Goal: Task Accomplishment & Management: Complete application form

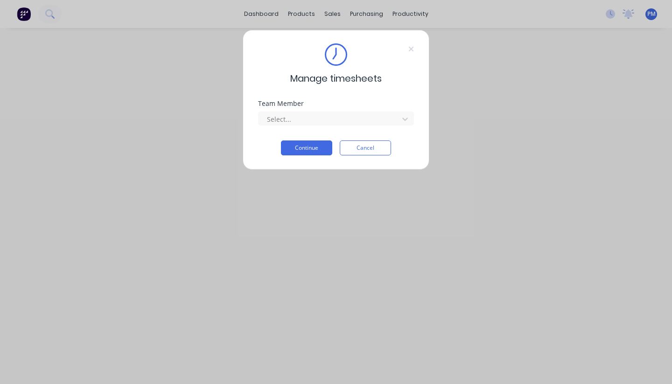
click at [355, 127] on div "Team Member Select..." at bounding box center [336, 120] width 156 height 40
click at [407, 118] on icon at bounding box center [404, 118] width 9 height 9
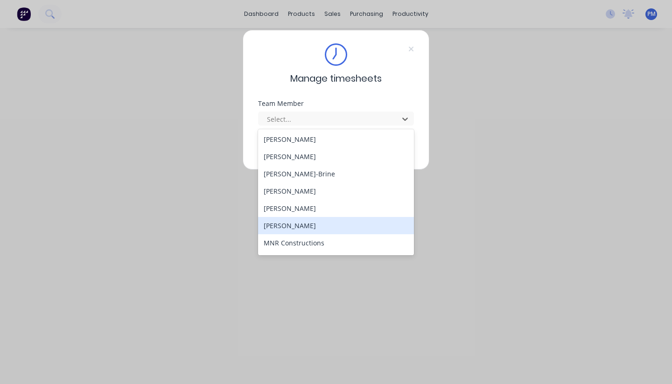
scroll to position [102, 0]
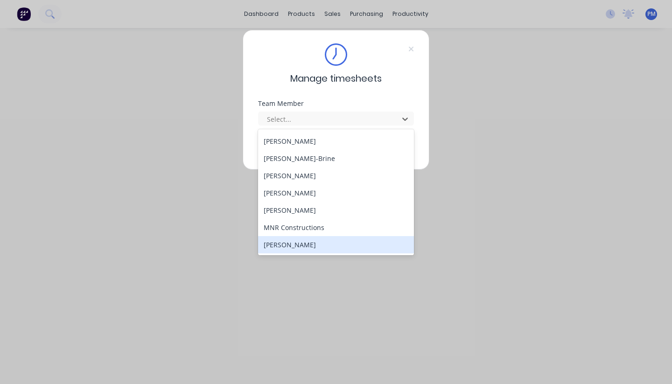
click at [316, 242] on div "[PERSON_NAME]" at bounding box center [336, 244] width 156 height 17
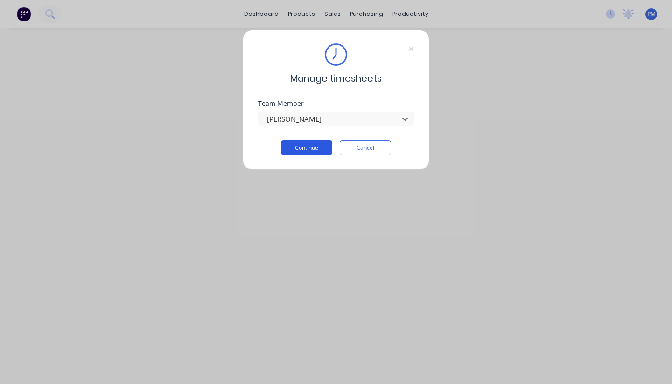
click at [312, 147] on button "Continue" at bounding box center [306, 147] width 51 height 15
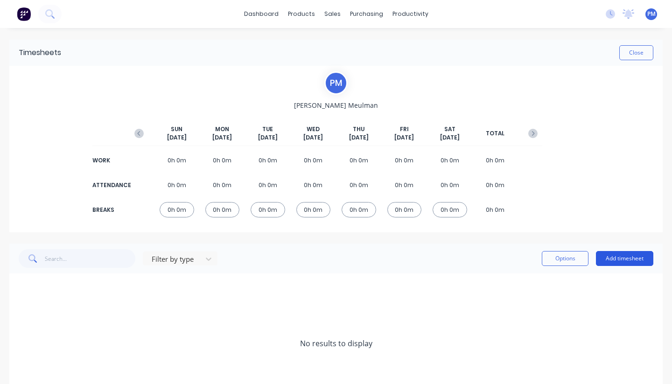
click at [622, 258] on button "Add timesheet" at bounding box center [624, 258] width 57 height 15
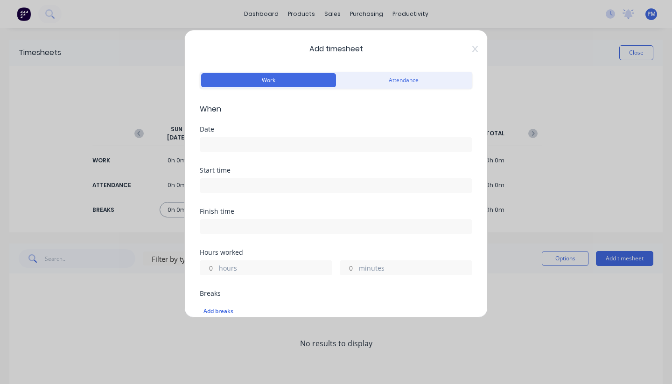
click at [232, 141] on input at bounding box center [336, 145] width 272 height 14
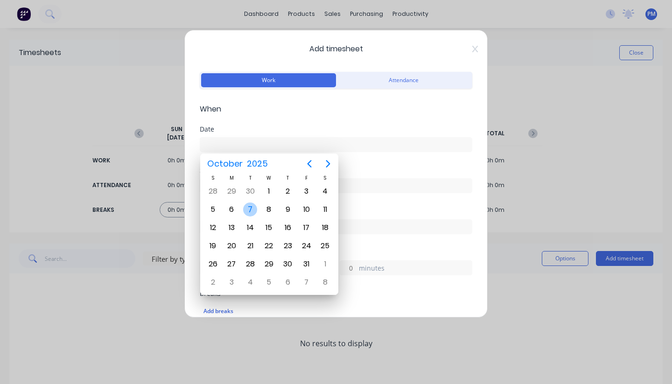
click at [247, 207] on div "7" at bounding box center [250, 209] width 14 height 14
type input "[DATE]"
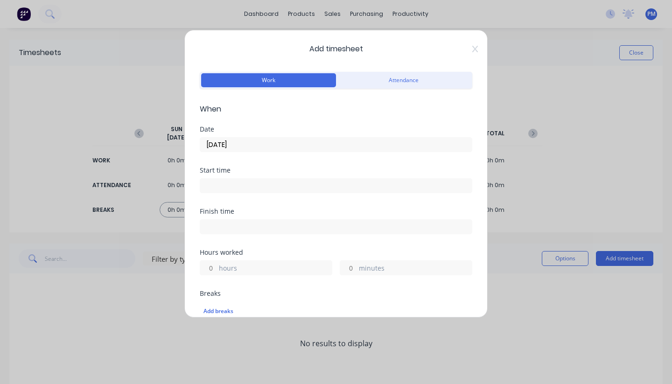
click at [241, 269] on label "hours" at bounding box center [275, 269] width 113 height 12
click at [216, 269] on input "hours" at bounding box center [208, 268] width 16 height 14
click at [236, 269] on label "hours" at bounding box center [275, 269] width 113 height 12
click at [216, 269] on input "hours" at bounding box center [208, 268] width 16 height 14
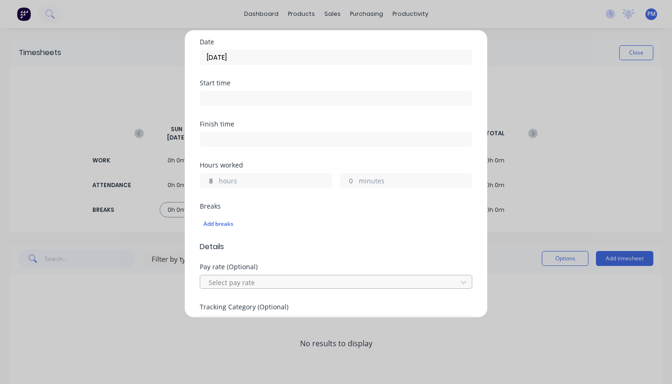
scroll to position [152, 0]
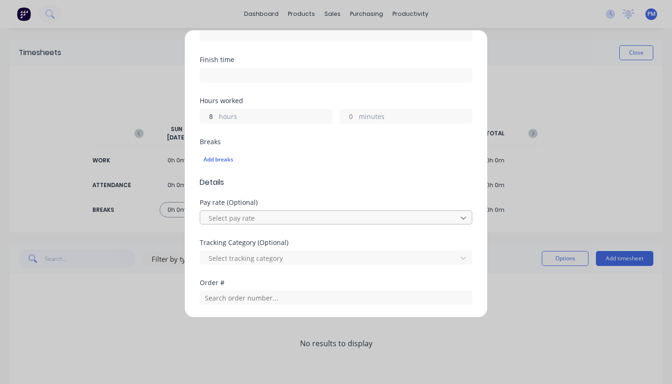
type input "8"
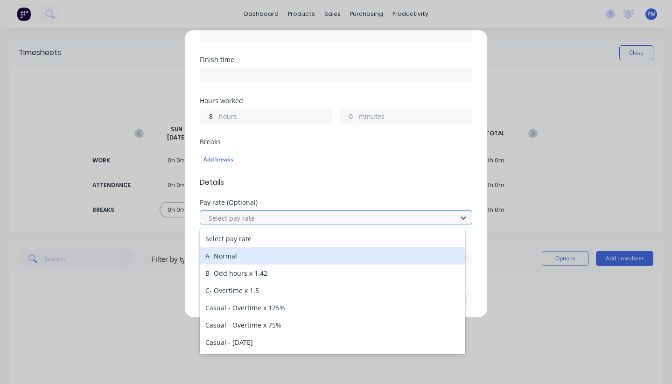
click at [235, 261] on div "A- Normal" at bounding box center [332, 255] width 265 height 17
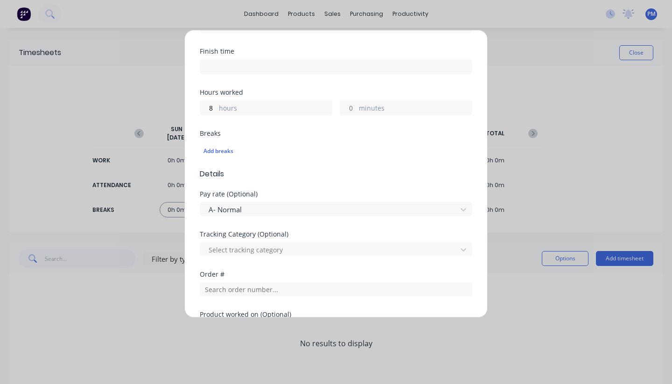
scroll to position [175, 0]
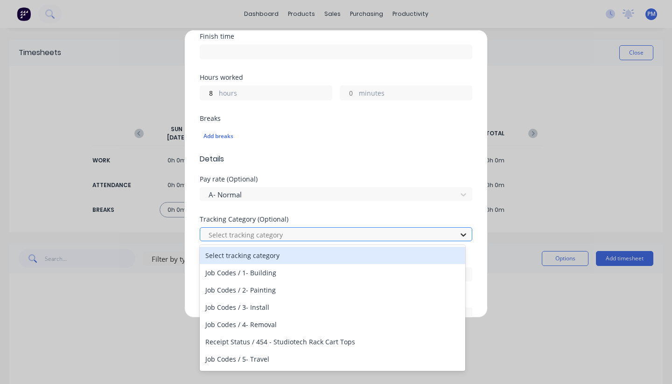
click at [460, 234] on icon at bounding box center [463, 234] width 6 height 3
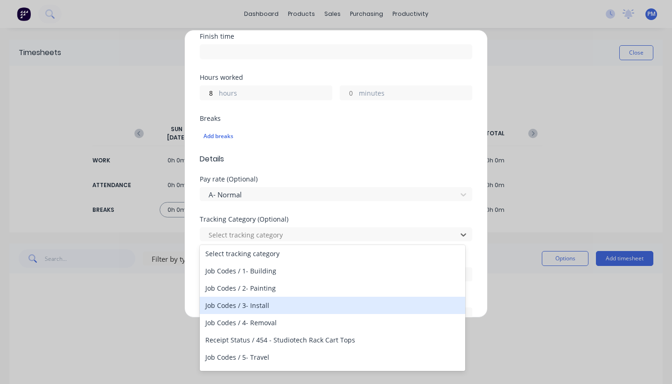
scroll to position [13, 0]
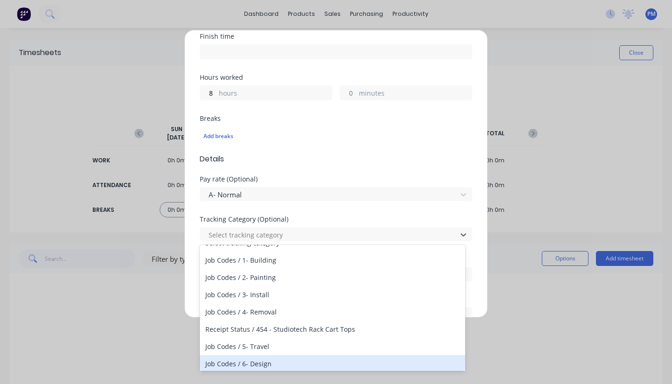
click at [280, 364] on div "Job Codes / 6- Design" at bounding box center [332, 363] width 265 height 17
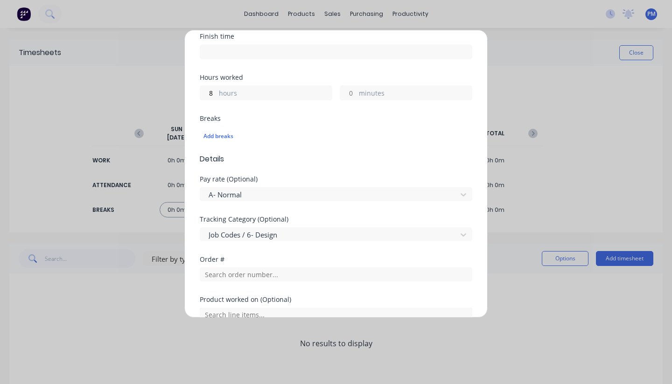
scroll to position [188, 0]
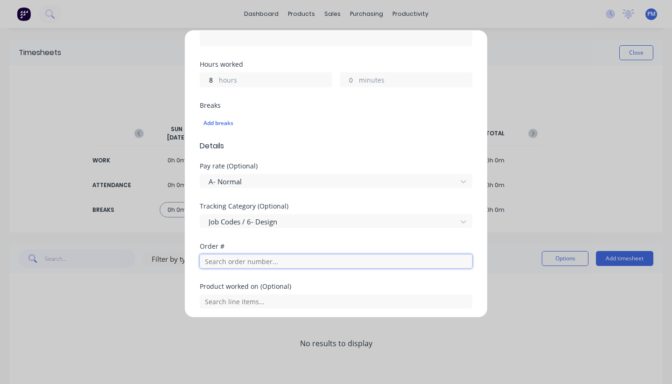
click at [336, 262] on input "text" at bounding box center [336, 261] width 272 height 14
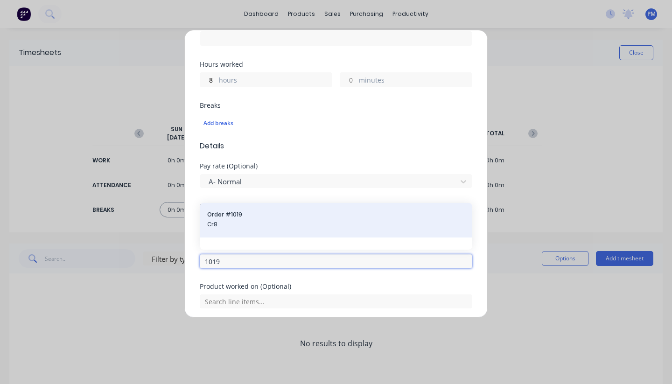
type input "1019"
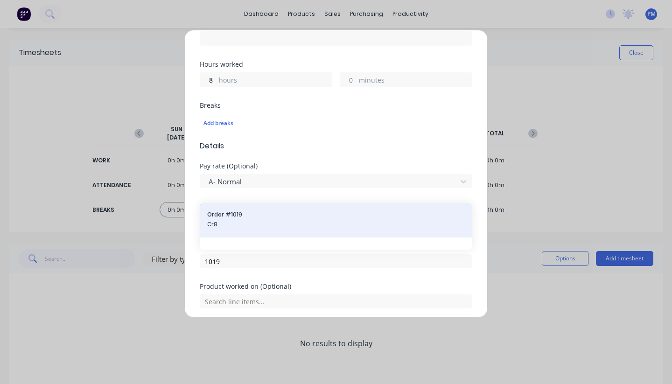
click at [233, 215] on span "Order # 1019" at bounding box center [336, 214] width 258 height 8
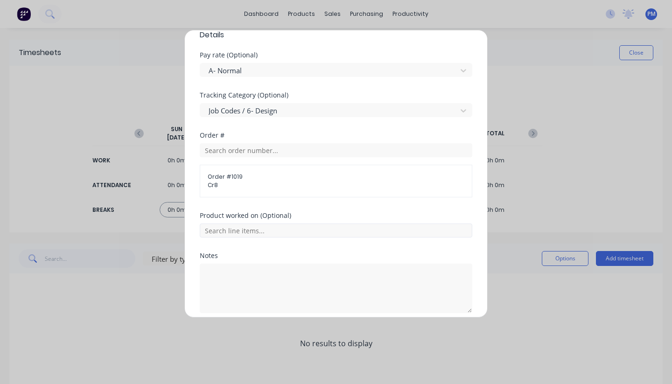
scroll to position [338, 0]
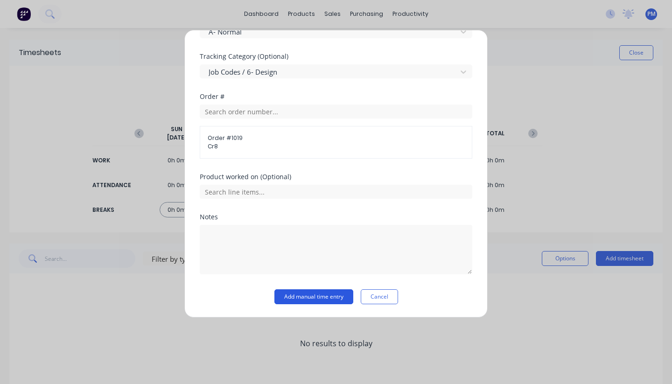
click at [313, 292] on button "Add manual time entry" at bounding box center [313, 296] width 79 height 15
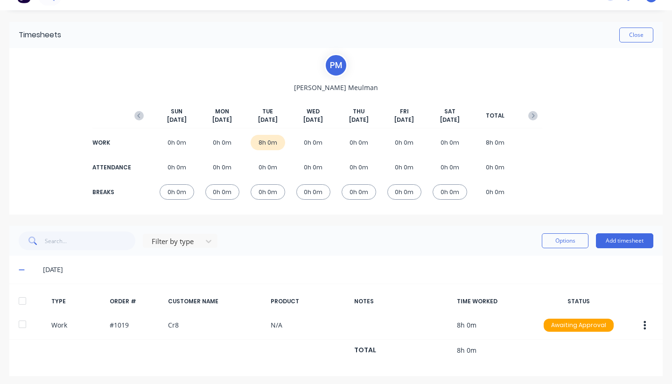
scroll to position [0, 0]
